Goal: Task Accomplishment & Management: Complete application form

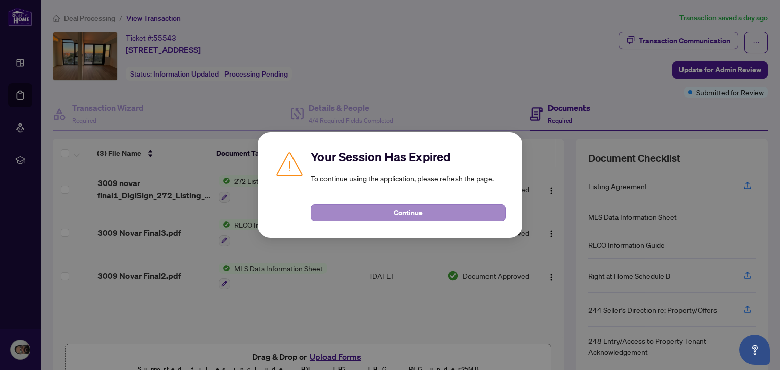
scroll to position [53, 0]
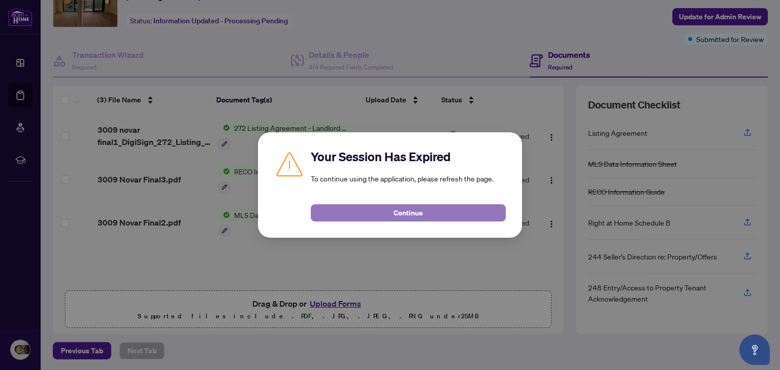
click at [364, 215] on button "Continue" at bounding box center [408, 213] width 195 height 17
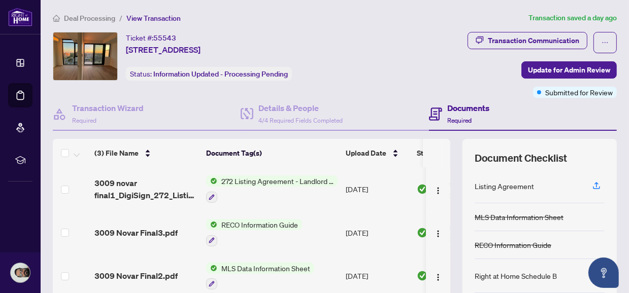
scroll to position [130, 0]
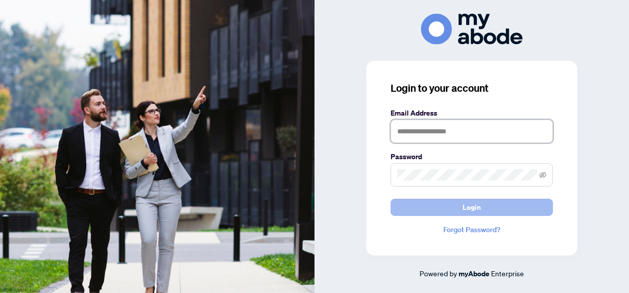
type input "**********"
click at [515, 199] on button "Login" at bounding box center [472, 207] width 162 height 17
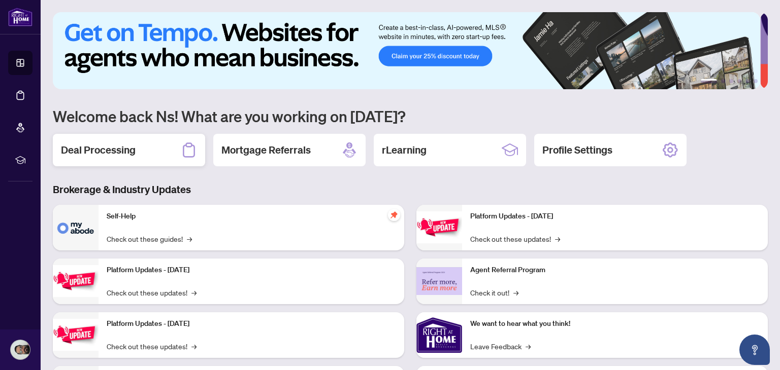
click at [124, 160] on div "Deal Processing" at bounding box center [129, 150] width 152 height 32
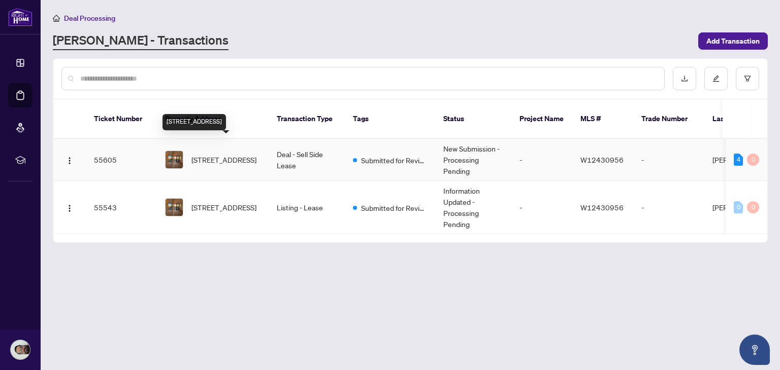
click at [244, 154] on span "[STREET_ADDRESS]" at bounding box center [223, 159] width 65 height 11
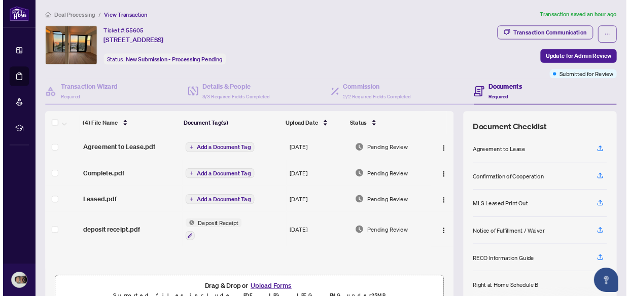
scroll to position [53, 0]
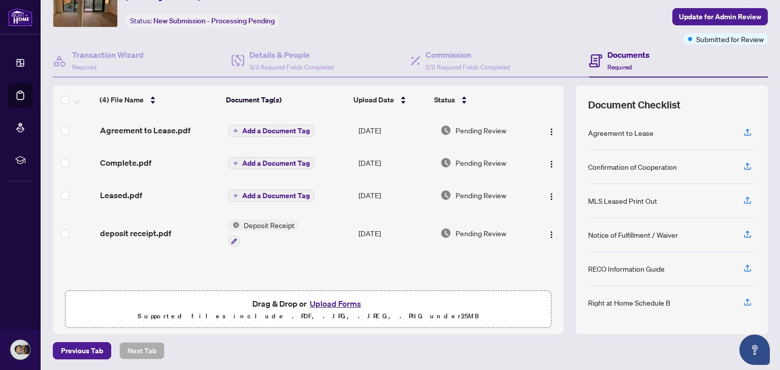
click at [352, 293] on button "Upload Forms" at bounding box center [335, 303] width 57 height 13
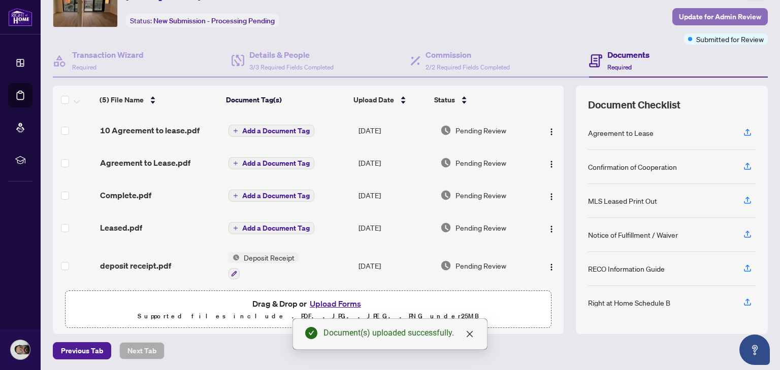
click at [629, 11] on span "Update for Admin Review" at bounding box center [720, 17] width 82 height 16
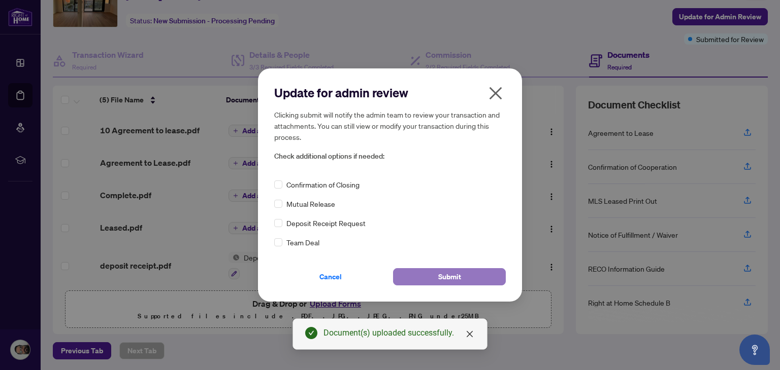
click at [447, 273] on span "Submit" at bounding box center [449, 277] width 23 height 16
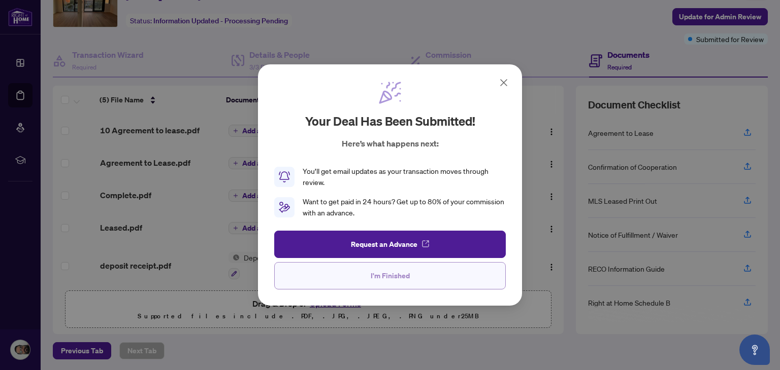
click at [411, 268] on button "I'm Finished" at bounding box center [389, 275] width 231 height 27
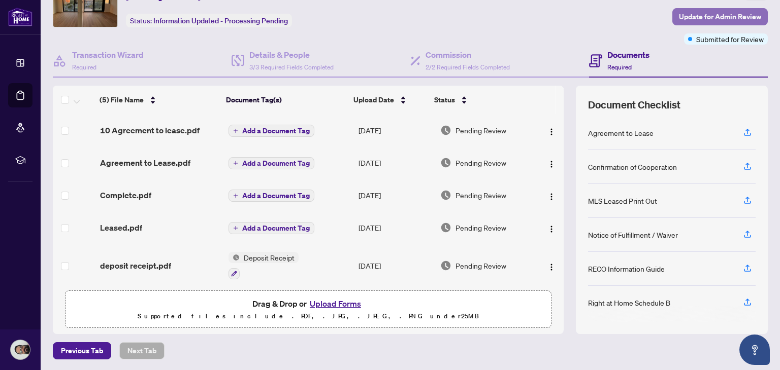
click at [629, 9] on span "Update for Admin Review" at bounding box center [720, 17] width 82 height 16
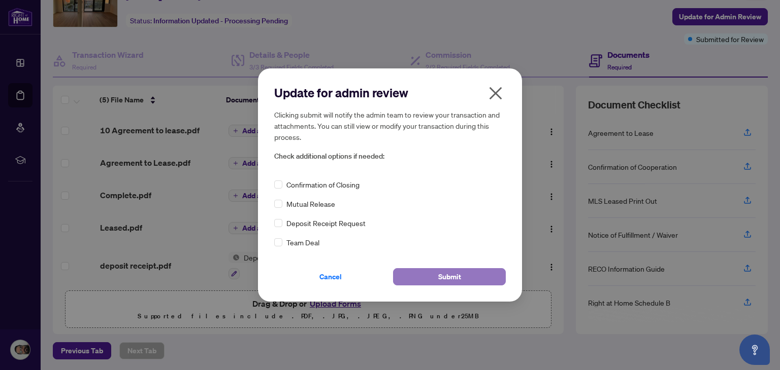
click at [473, 272] on button "Submit" at bounding box center [449, 276] width 113 height 17
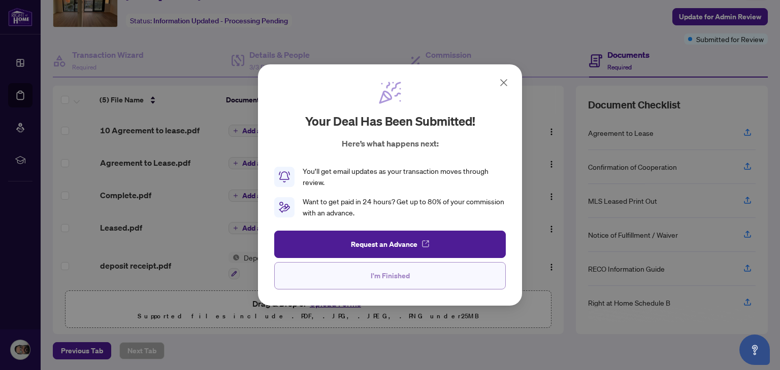
click at [420, 282] on button "I'm Finished" at bounding box center [389, 275] width 231 height 27
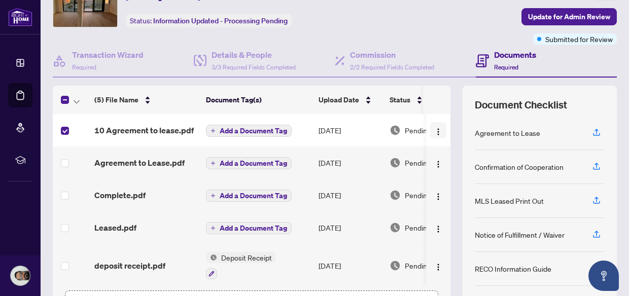
click at [434, 128] on img "button" at bounding box center [438, 132] width 8 height 8
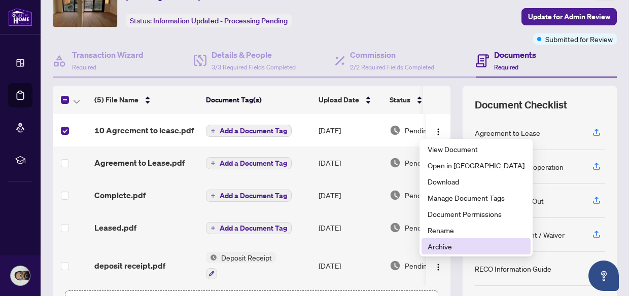
click at [442, 248] on span "Archive" at bounding box center [476, 246] width 97 height 11
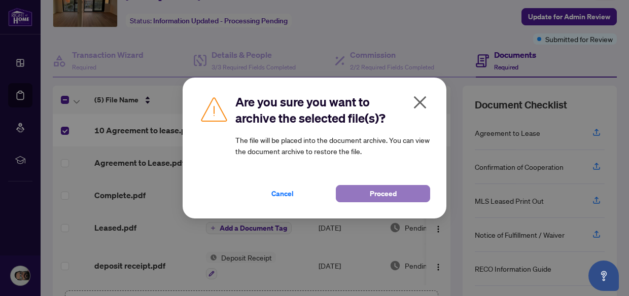
click at [402, 195] on button "Proceed" at bounding box center [383, 193] width 94 height 17
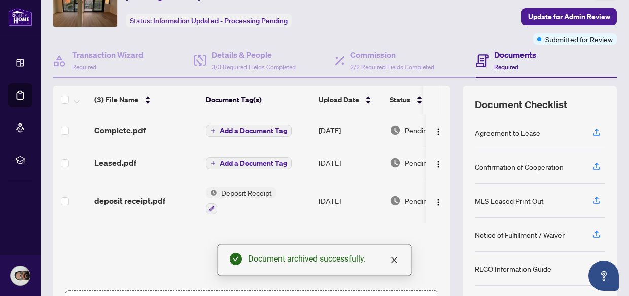
scroll to position [127, 0]
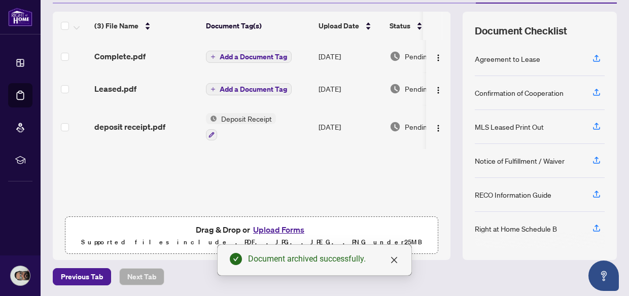
click at [262, 229] on button "Upload Forms" at bounding box center [278, 229] width 57 height 13
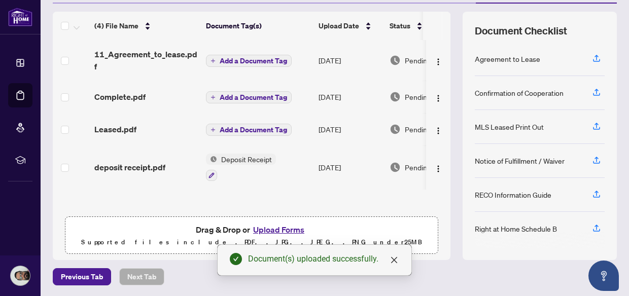
scroll to position [0, 0]
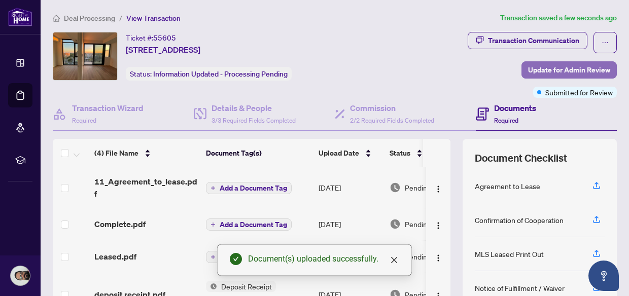
click at [538, 63] on span "Update for Admin Review" at bounding box center [569, 70] width 82 height 16
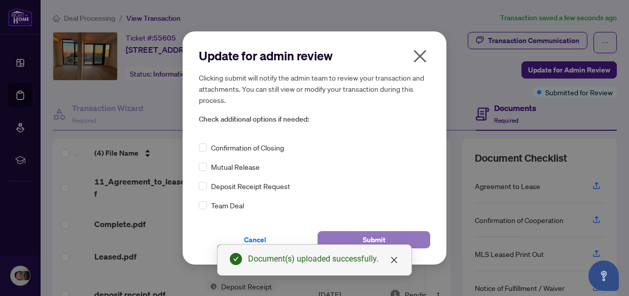
click at [408, 235] on button "Submit" at bounding box center [374, 239] width 113 height 17
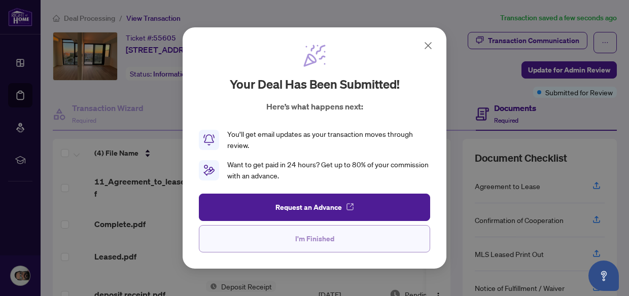
click at [298, 240] on span "I'm Finished" at bounding box center [314, 239] width 39 height 16
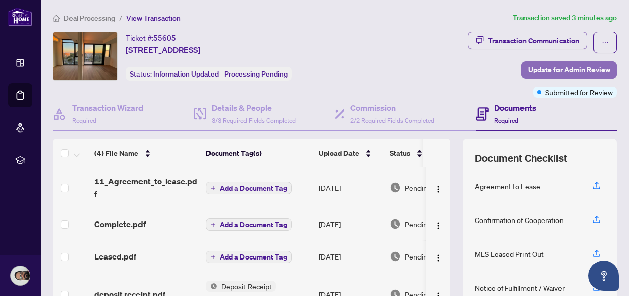
click at [545, 68] on span "Update for Admin Review" at bounding box center [569, 70] width 82 height 16
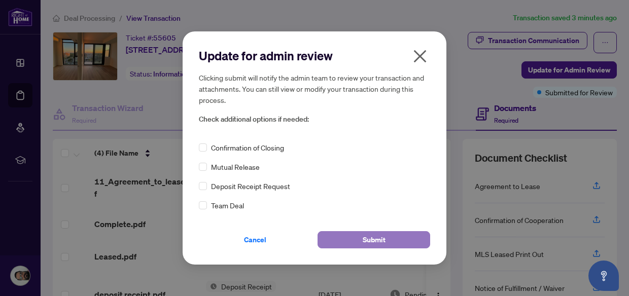
click at [357, 236] on button "Submit" at bounding box center [374, 239] width 113 height 17
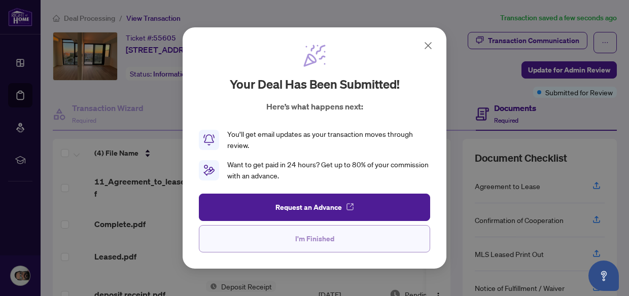
click at [330, 234] on span "I'm Finished" at bounding box center [314, 239] width 39 height 16
